Goal: Complete application form

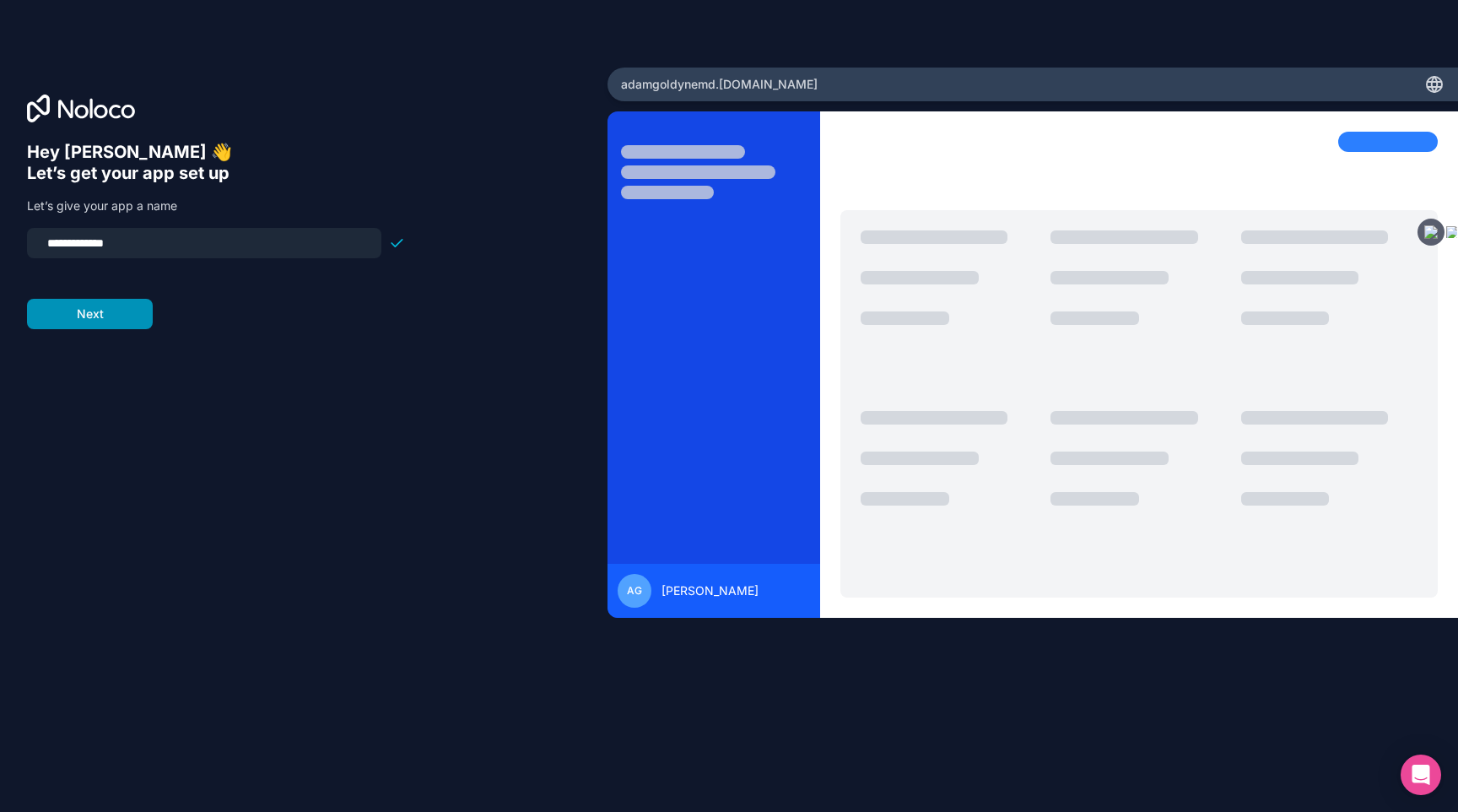
click at [139, 310] on button "Next" at bounding box center [90, 314] width 126 height 31
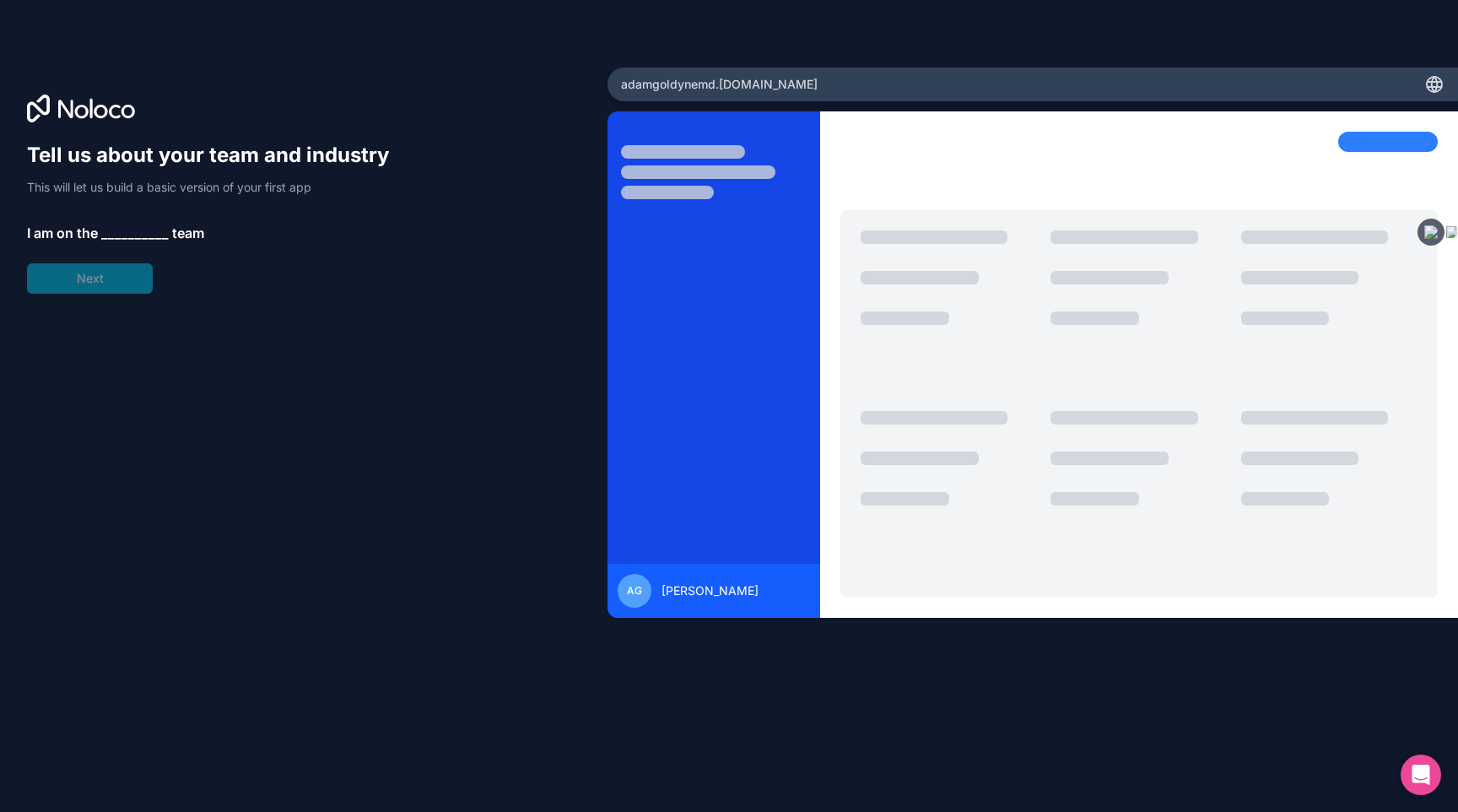
click at [120, 271] on div "Tell us about your team and industry This will let us build a basic version of …" at bounding box center [216, 218] width 378 height 152
click at [146, 229] on span "__________" at bounding box center [135, 232] width 68 height 20
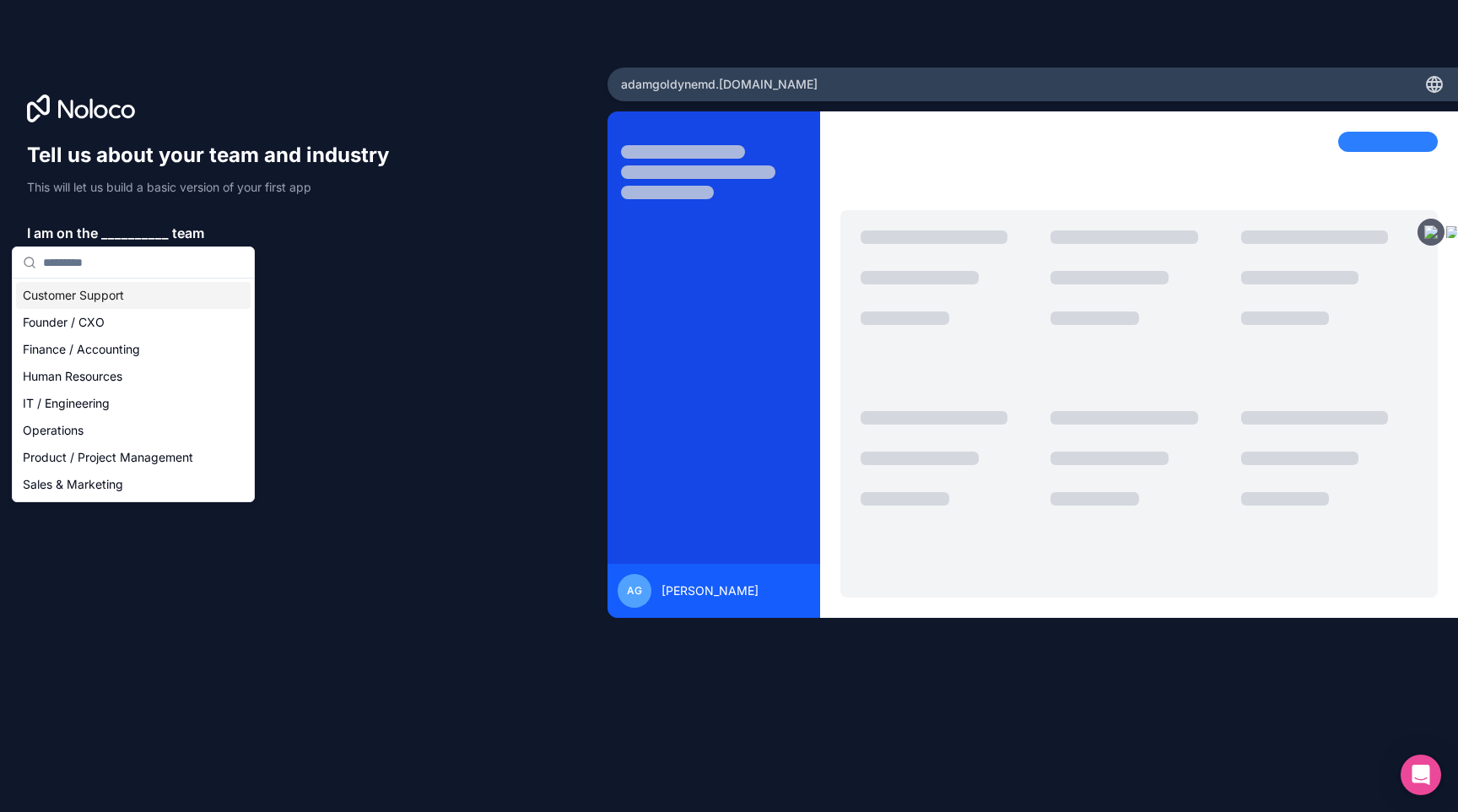
click at [1435, 76] on icon at bounding box center [1436, 84] width 3 height 15
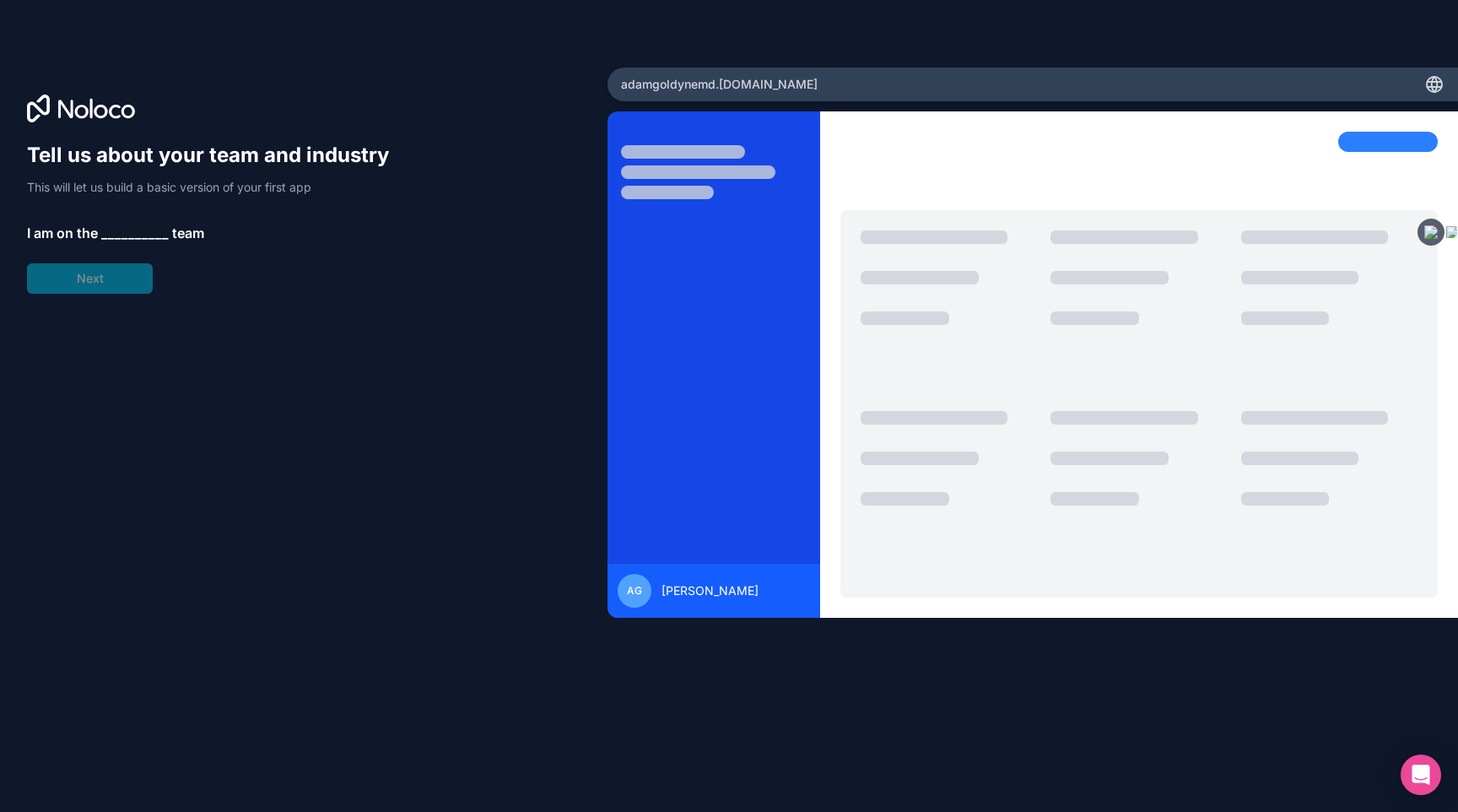
click at [0, 811] on div at bounding box center [0, 812] width 0 height 0
click at [650, 229] on div at bounding box center [714, 374] width 213 height 486
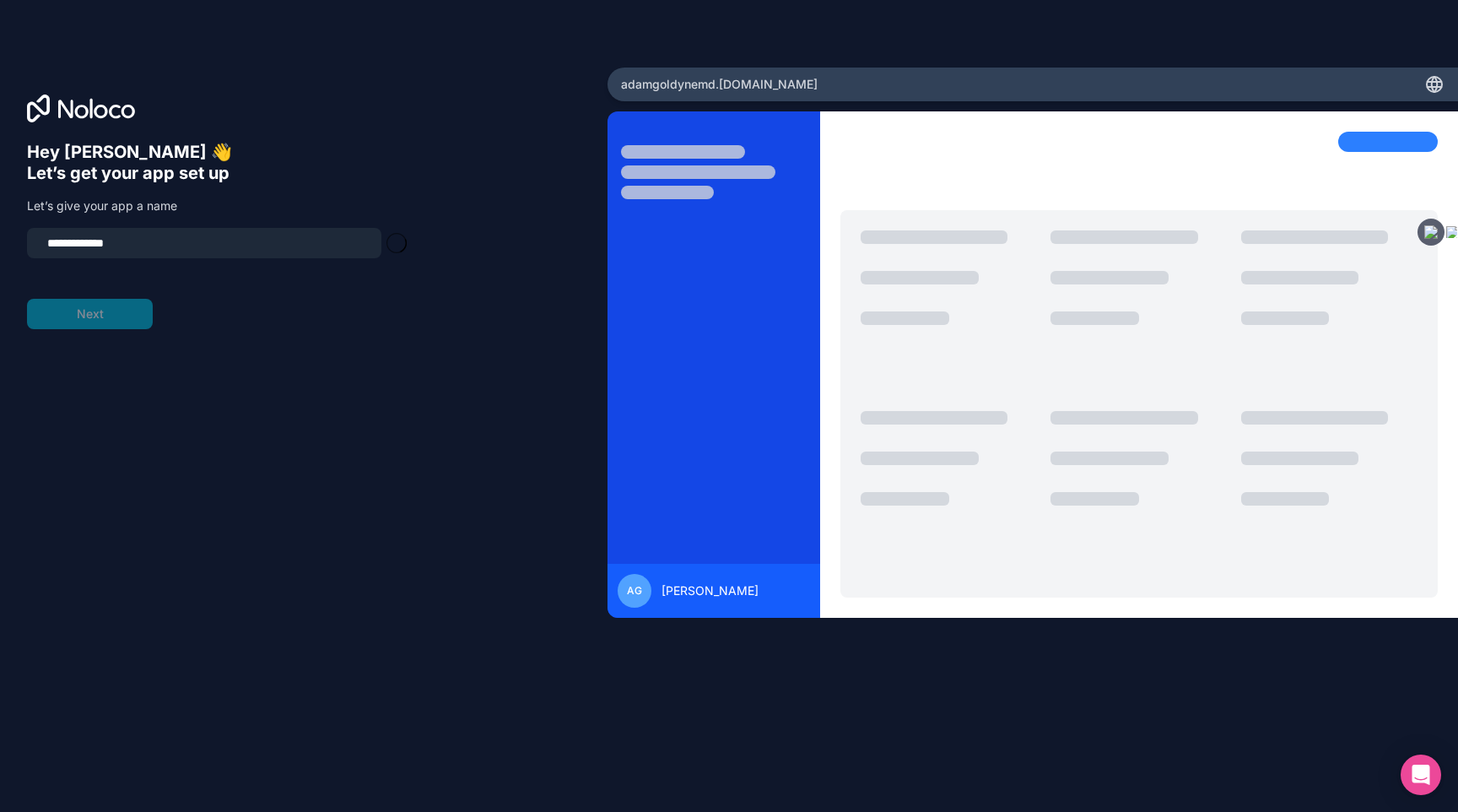
type input "**********"
